Goal: Communication & Community: Participate in discussion

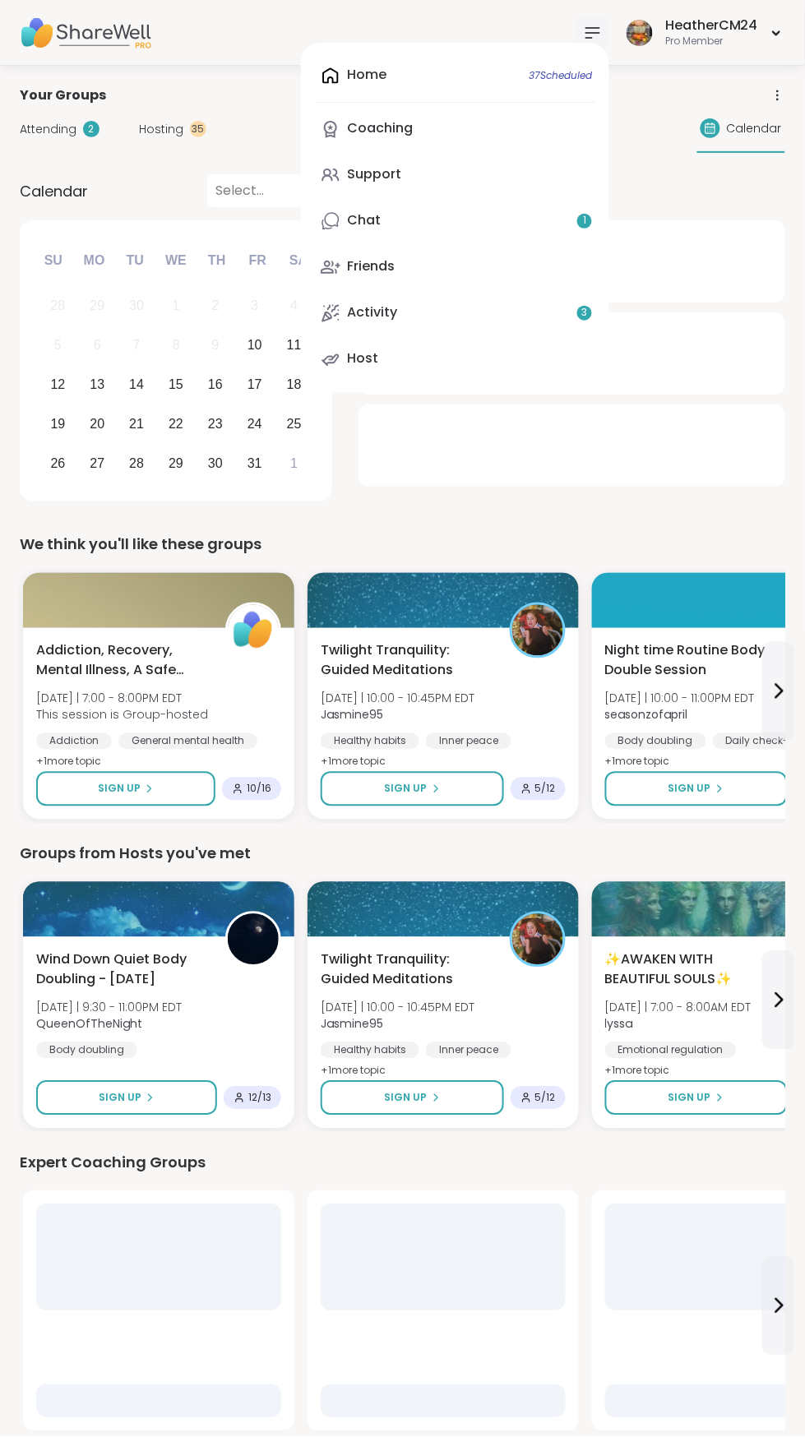
click at [400, 66] on div "Home 37 Scheduled Coaching Support Chat 1 Friends Activity 3 Host" at bounding box center [455, 217] width 308 height 349
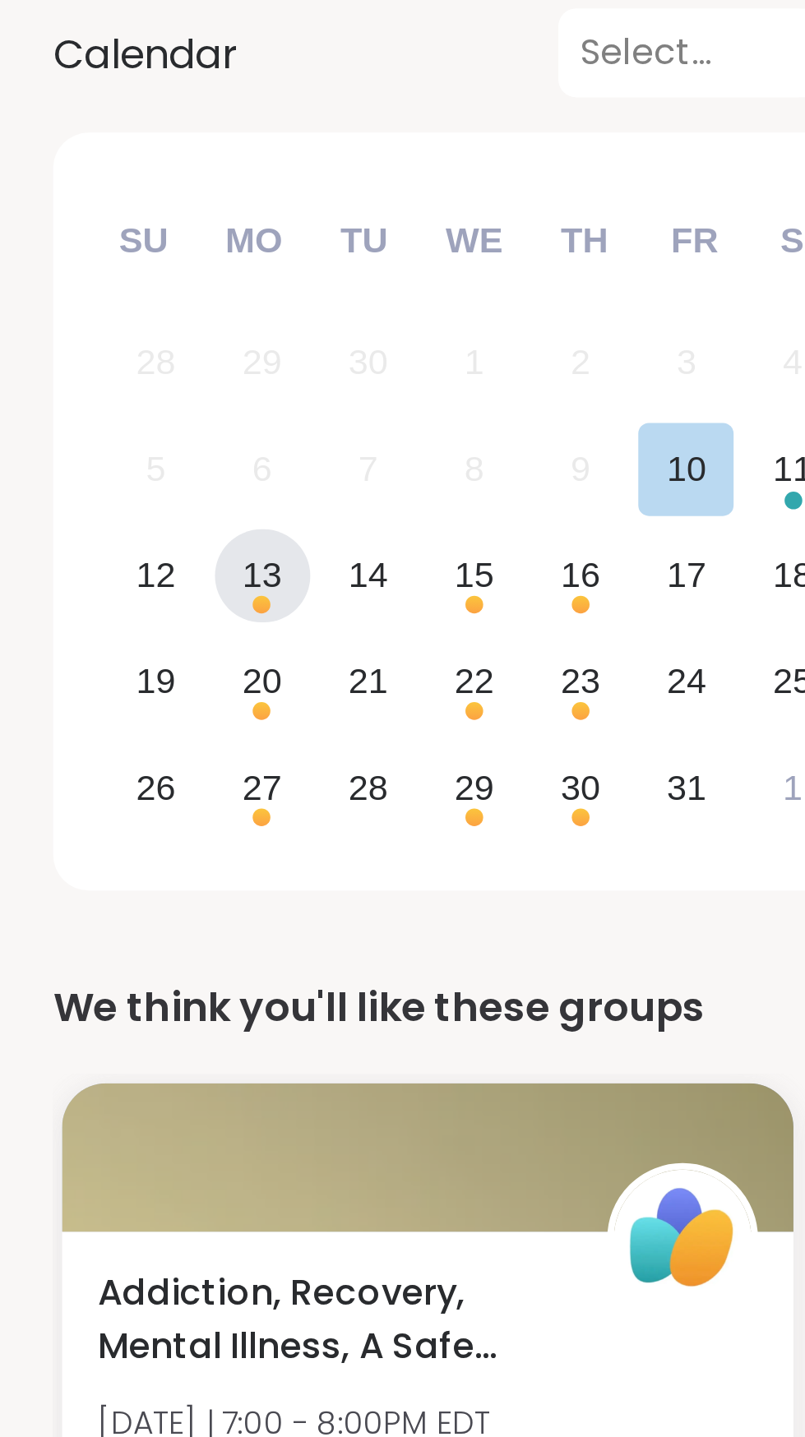
click at [96, 389] on div "13" at bounding box center [97, 384] width 15 height 22
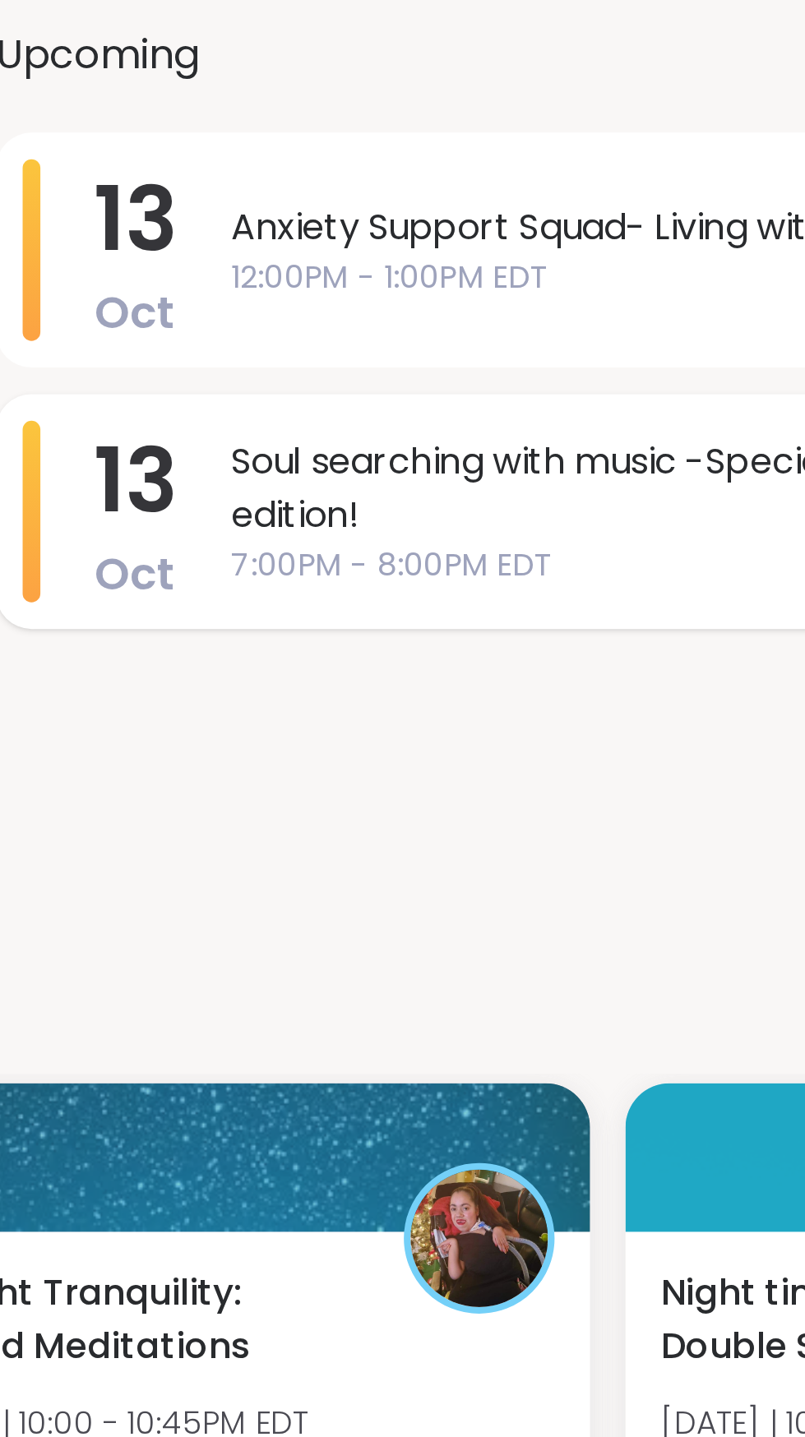
click at [557, 372] on span "7:00PM - 8:00PM EDT" at bounding box center [601, 380] width 310 height 17
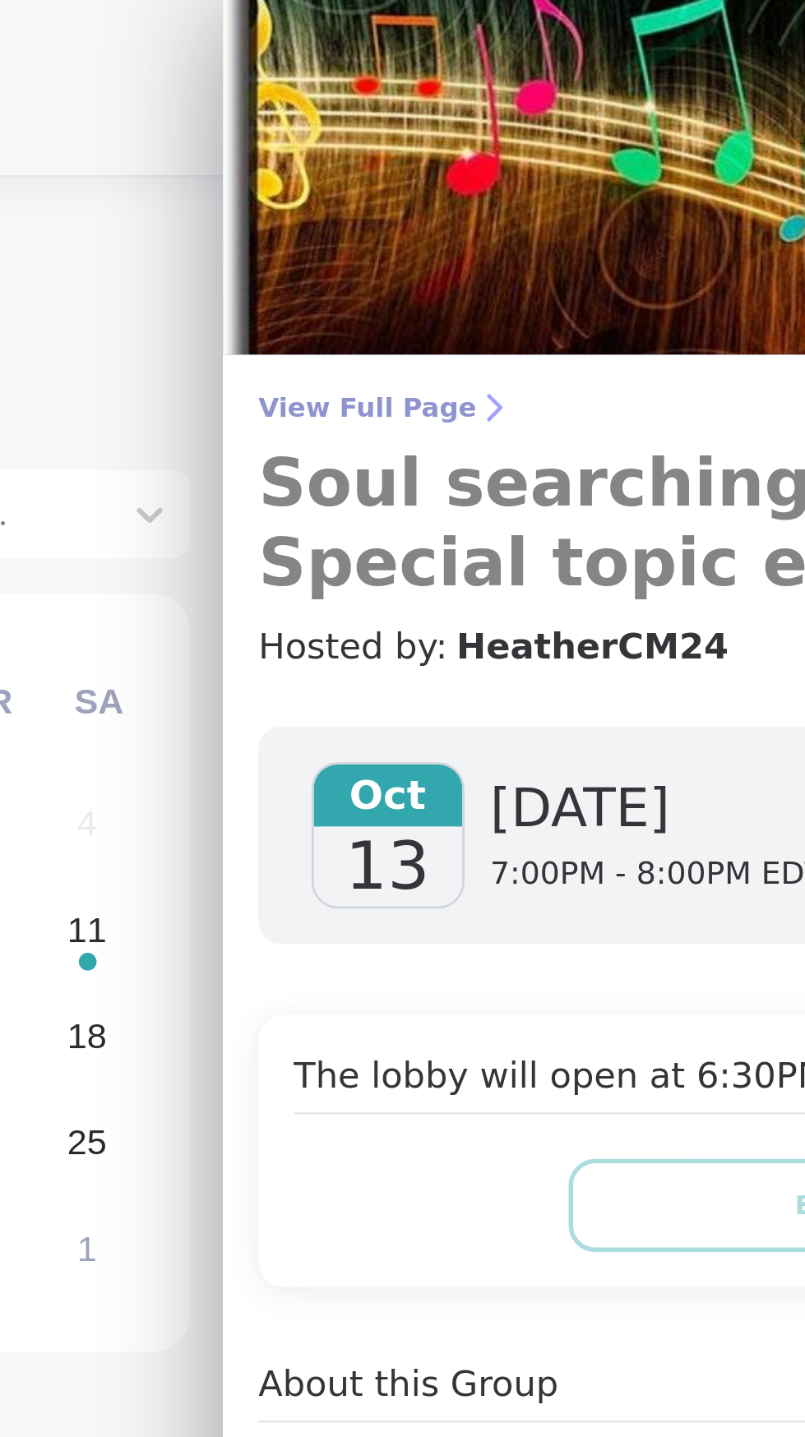
click at [409, 149] on span "View Full Page" at bounding box center [575, 151] width 434 height 13
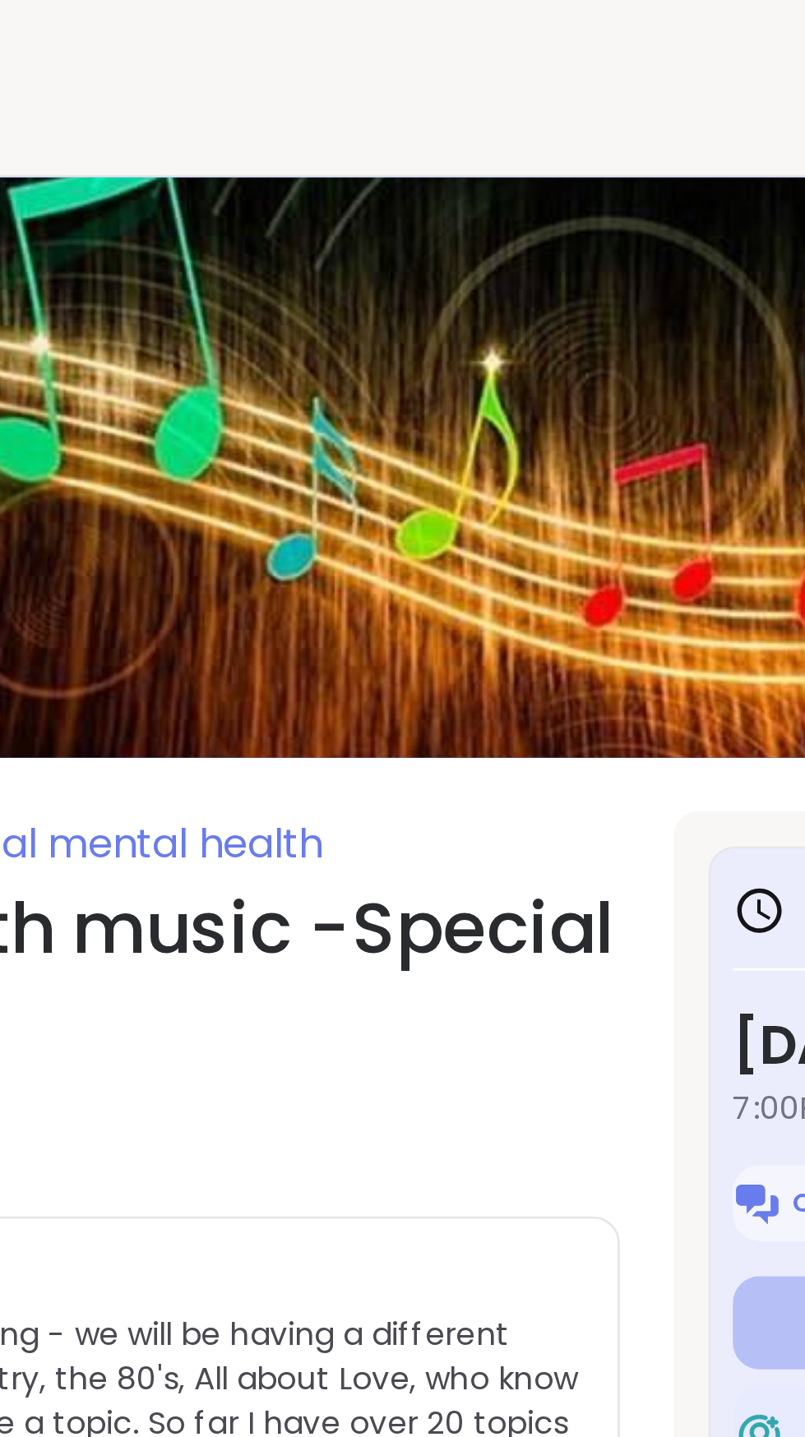
type textarea "*"
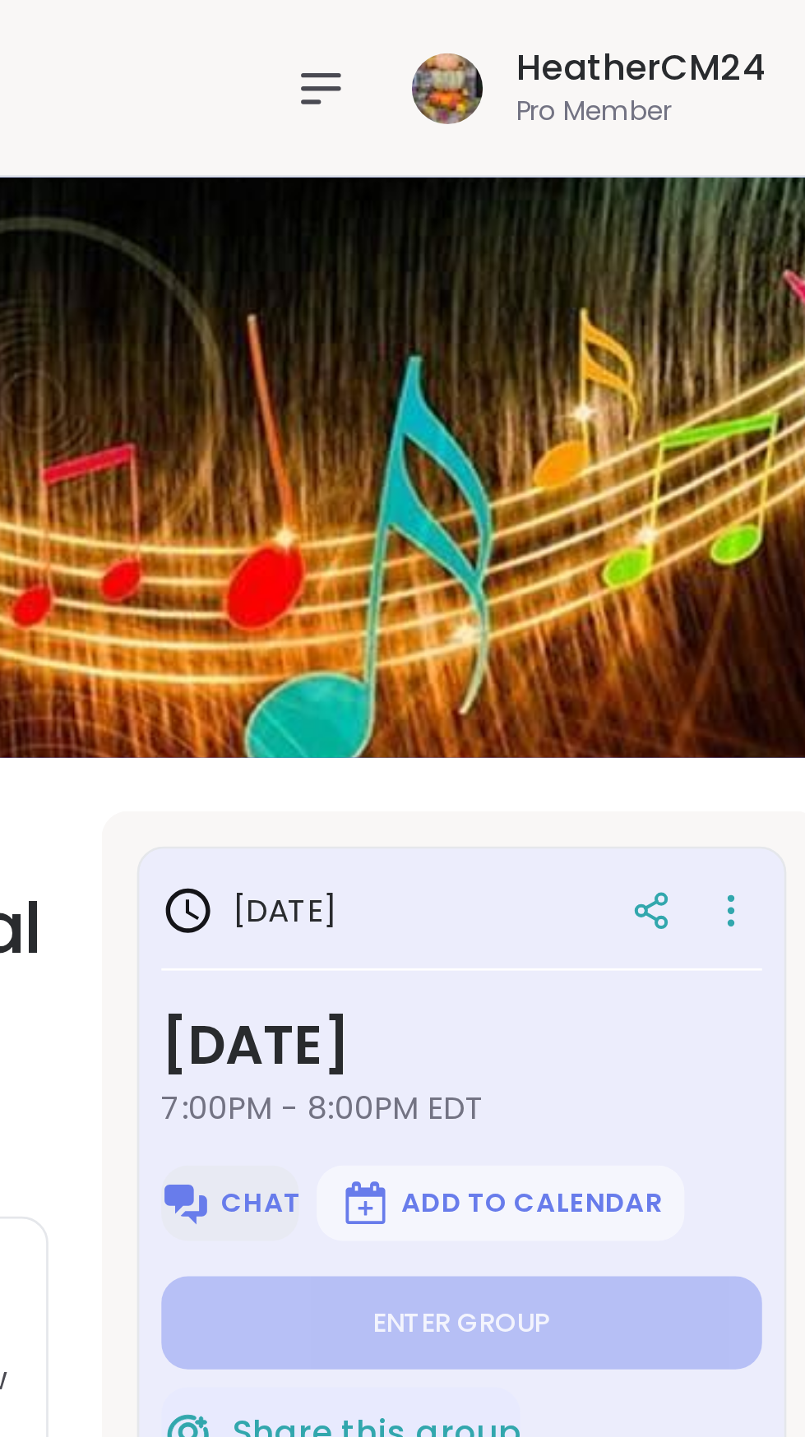
click at [562, 443] on span "Chat" at bounding box center [571, 446] width 30 height 13
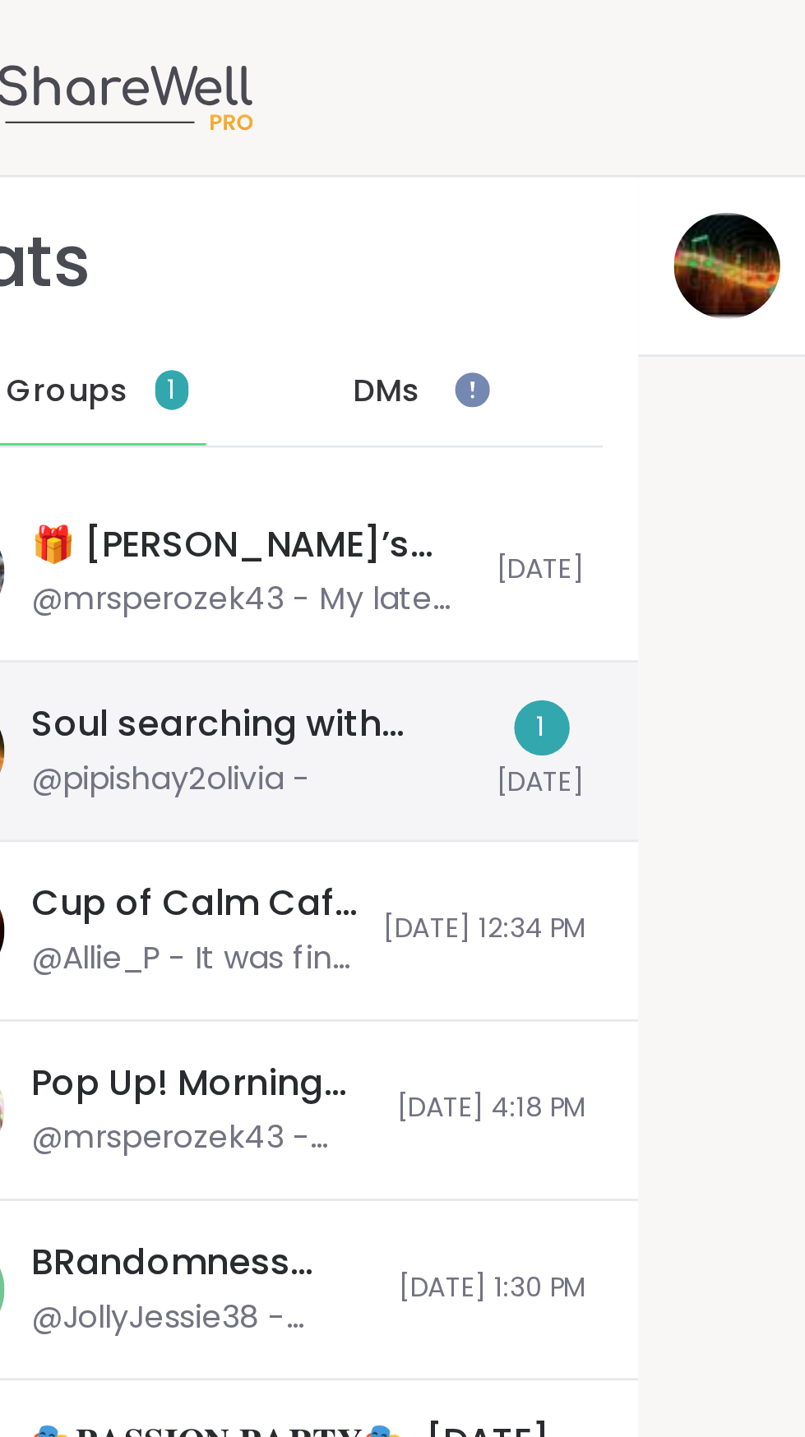
click at [189, 283] on div "Soul searching with music 🎵🎶, [DATE] @pipishay2olivia -" at bounding box center [150, 279] width 163 height 38
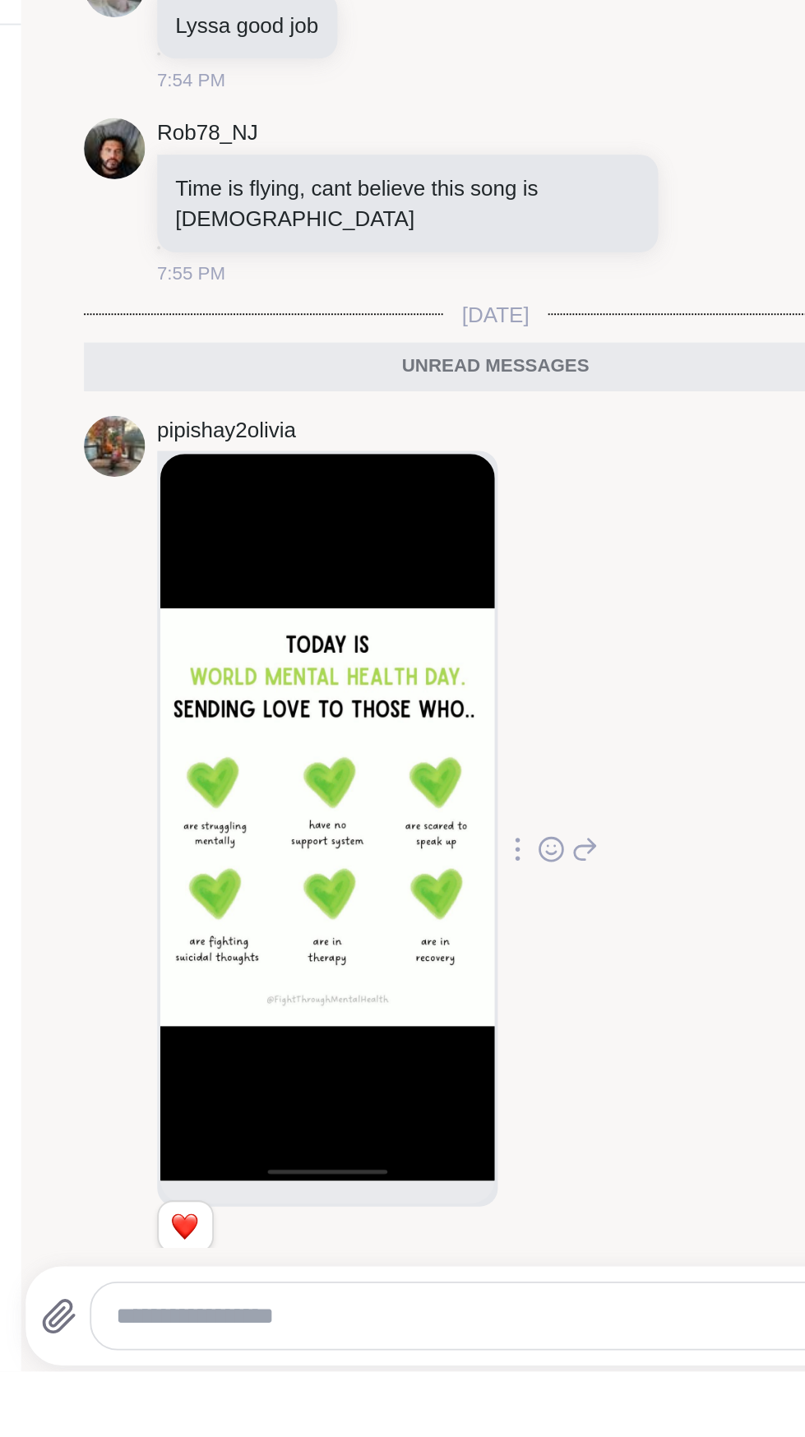
click at [590, 1166] on icon at bounding box center [597, 1156] width 15 height 20
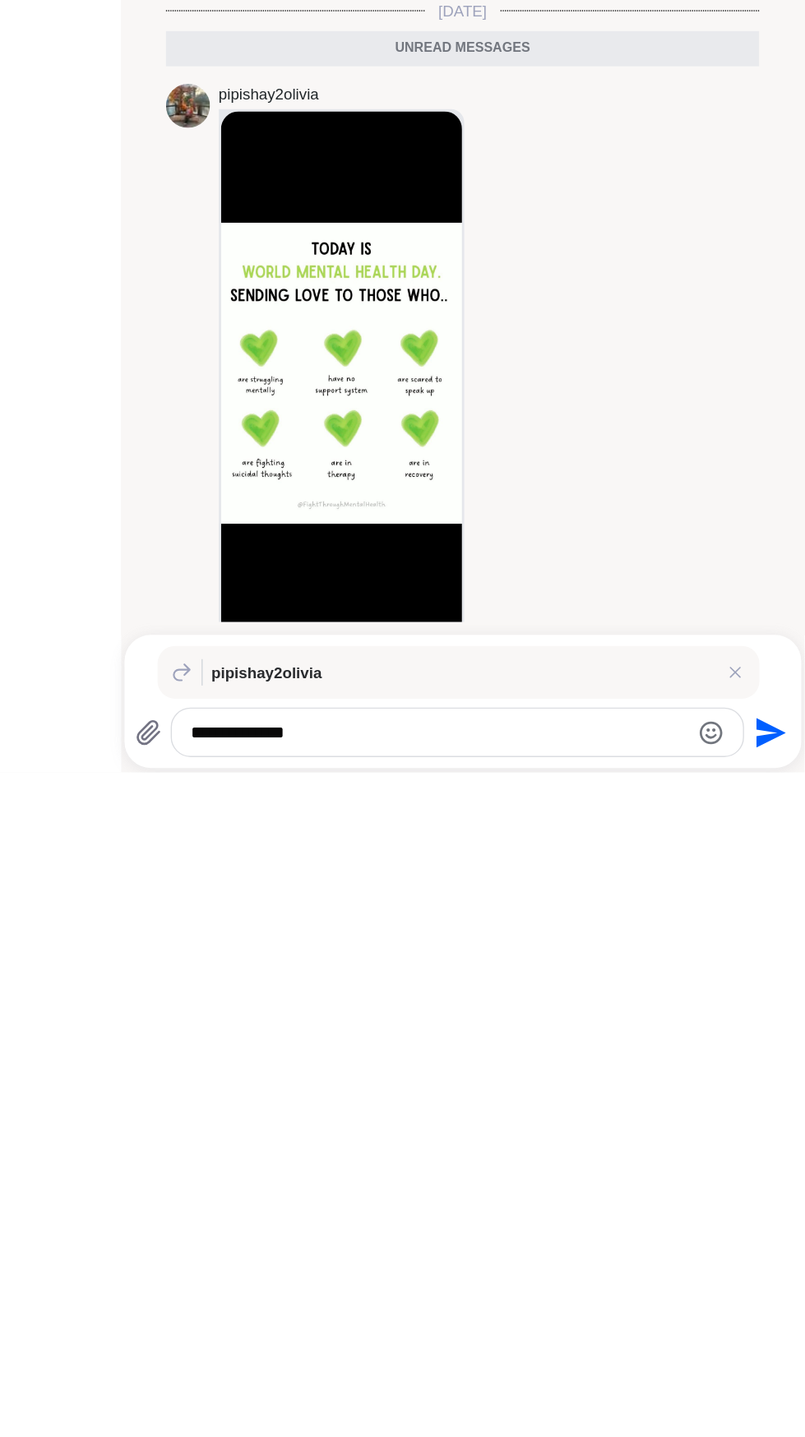
type textarea "**********"
click at [767, 1401] on icon "Send" at bounding box center [778, 1408] width 26 height 26
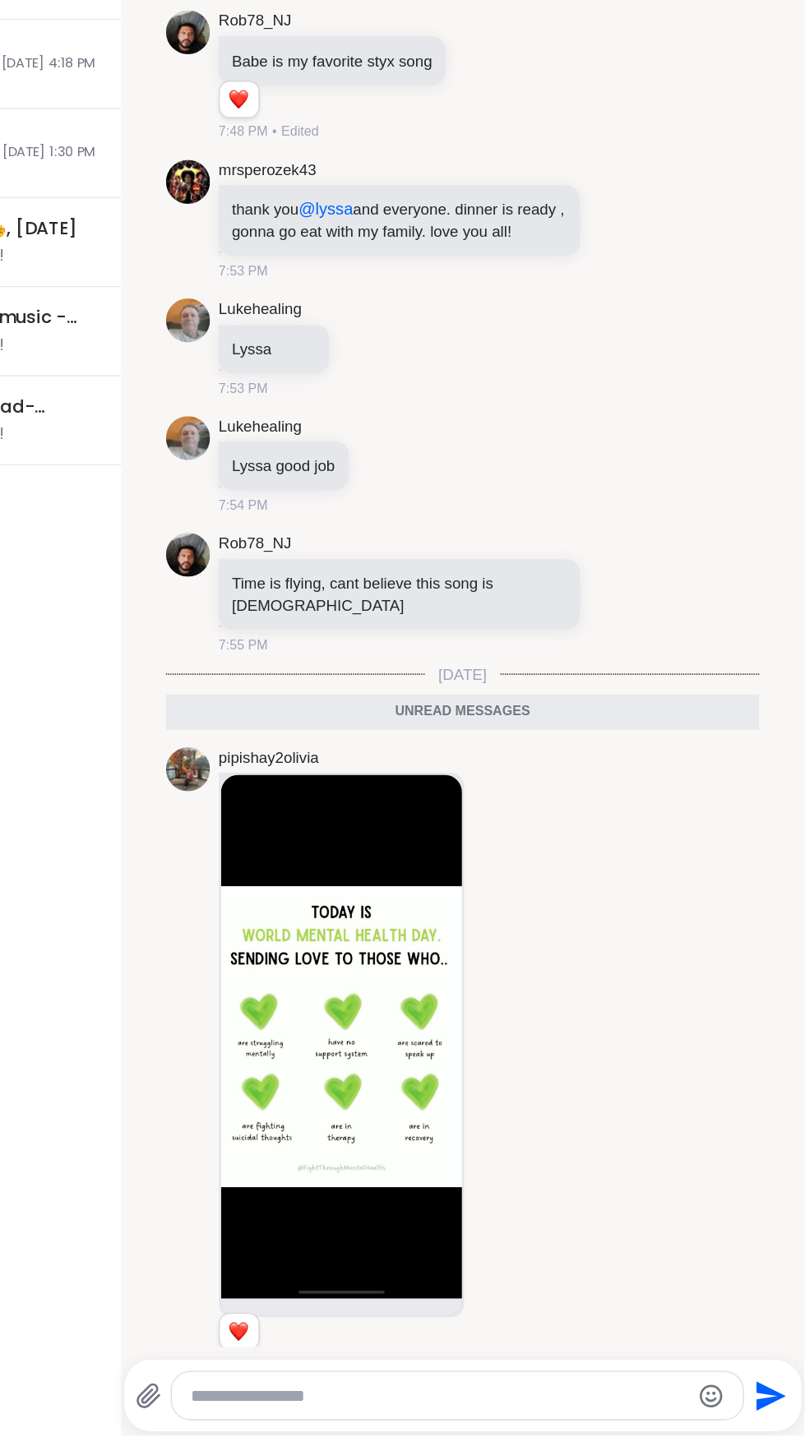
scroll to position [9677, 0]
